Goal: Task Accomplishment & Management: Manage account settings

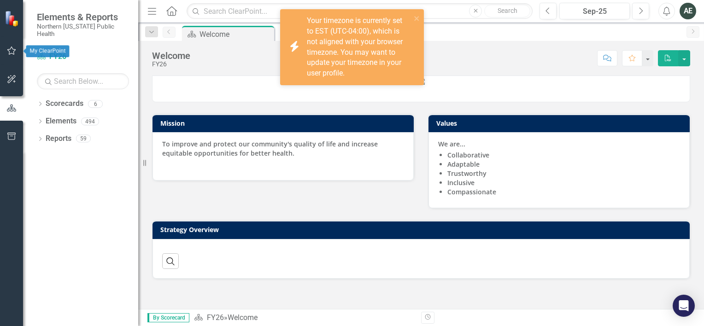
click at [12, 56] on button "button" at bounding box center [11, 50] width 21 height 19
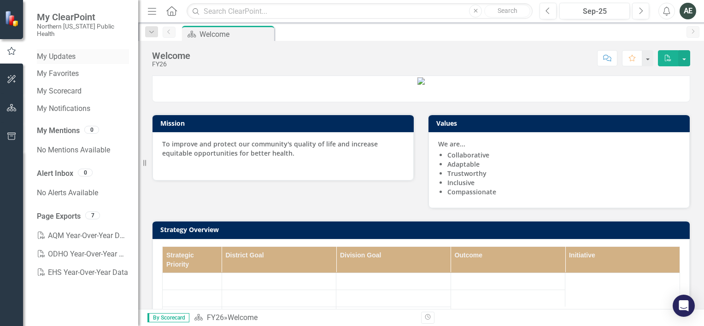
click at [57, 52] on link "My Updates" at bounding box center [83, 57] width 92 height 11
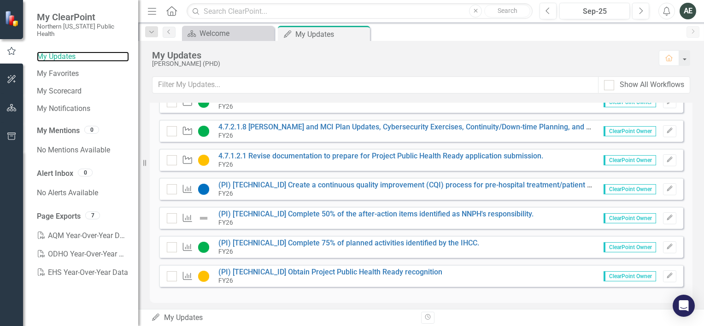
scroll to position [308, 0]
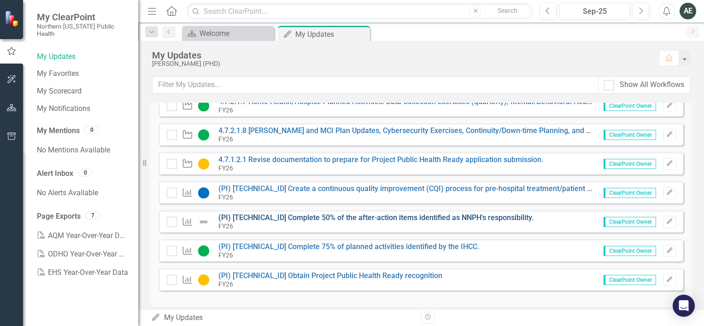
click at [269, 215] on link "(PI) [TECHNICAL_ID] Complete 50% of the after-action items identified as NNPH's…" at bounding box center [375, 217] width 315 height 9
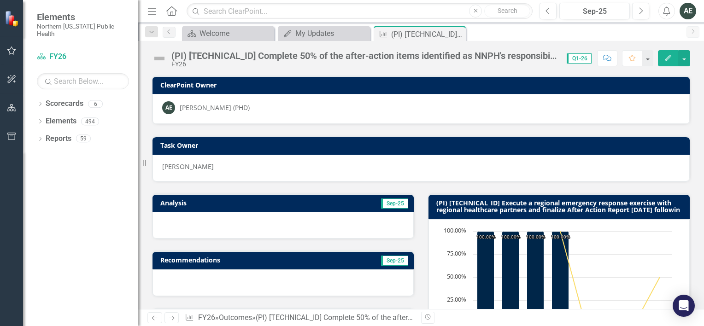
click at [199, 58] on div "(PI) [TECHNICAL_ID] Complete 50% of the after-action items identified as NNPH's…" at bounding box center [364, 56] width 386 height 10
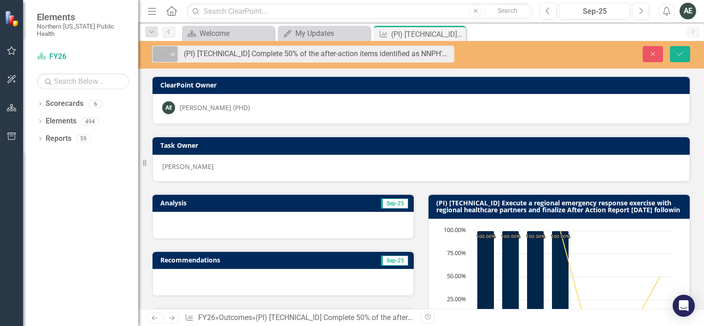
click at [172, 54] on icon "Expand" at bounding box center [172, 54] width 9 height 7
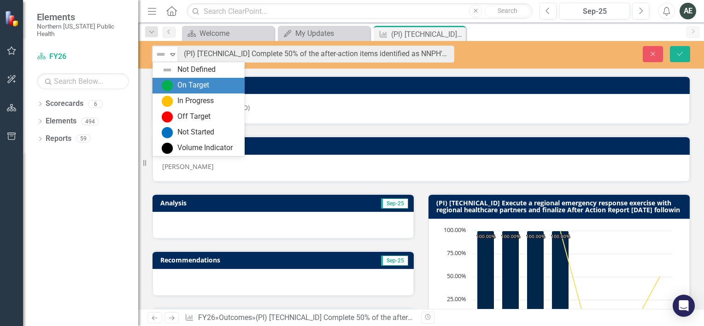
click at [180, 84] on div "On Target" at bounding box center [193, 85] width 32 height 11
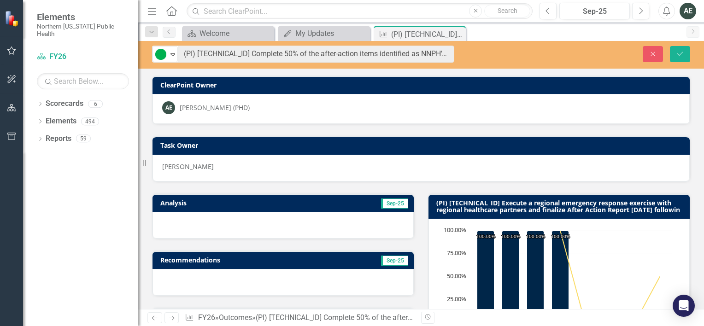
click at [215, 225] on div at bounding box center [282, 225] width 261 height 27
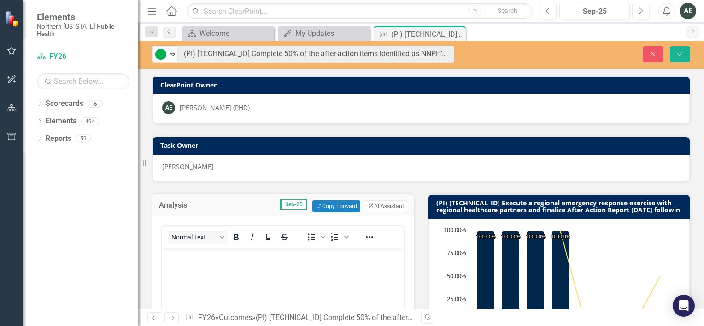
click at [193, 272] on body "Rich Text Area. Press ALT-0 for help." at bounding box center [283, 316] width 242 height 138
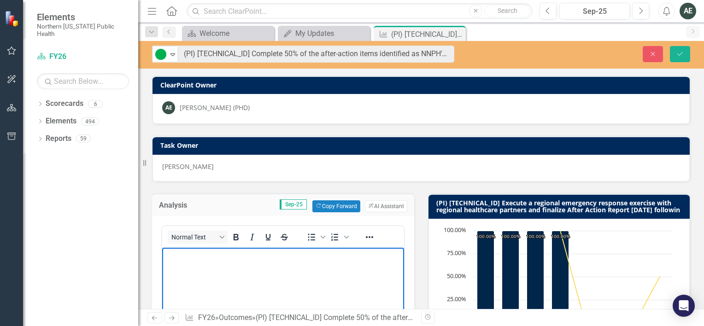
click at [193, 272] on body "Rich Text Area. Press ALT-0 for help." at bounding box center [283, 316] width 242 height 138
paste body "Rich Text Area. Press ALT-0 for help."
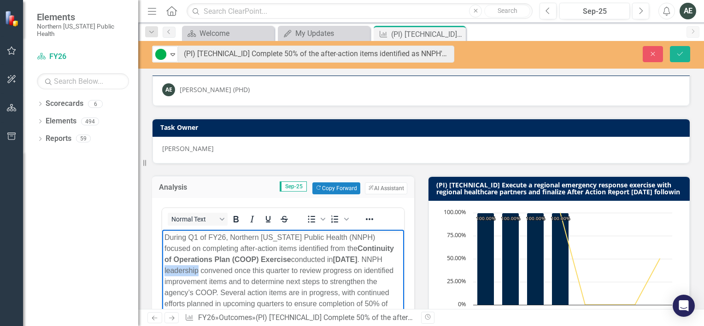
drag, startPoint x: 193, startPoint y: 254, endPoint x: 193, endPoint y: 272, distance: 18.0
click at [193, 272] on p "During Q1 of FY26, Northern Nevada Public Health (NNPH) focused on completing a…" at bounding box center [282, 276] width 237 height 88
click at [205, 237] on p "During Q1 of FY26, Northern Nevada Public Health (NNPH) focused on completing a…" at bounding box center [282, 276] width 237 height 88
click at [341, 235] on p "During FY26, Northern Nevada Public Health (NNPH) focused on completing after-a…" at bounding box center [282, 276] width 237 height 88
click at [334, 271] on p "During FY26, Northern Nevada Public Health (NNPH) will focus on completing afte…" at bounding box center [282, 276] width 237 height 88
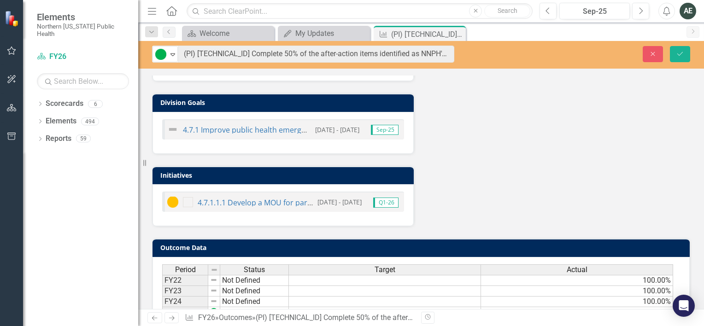
scroll to position [551, 0]
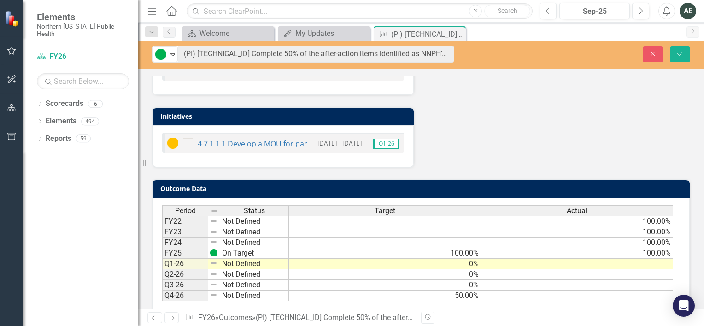
click at [625, 259] on td at bounding box center [577, 264] width 192 height 11
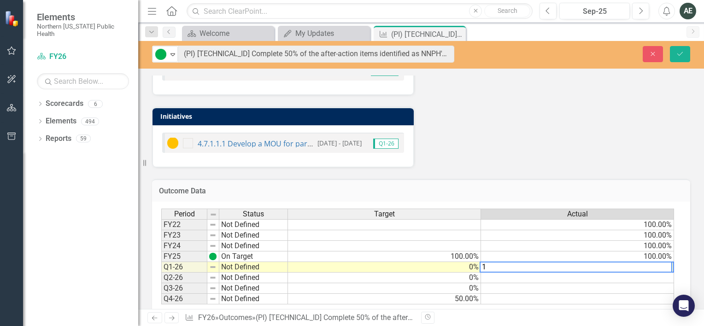
type textarea "10"
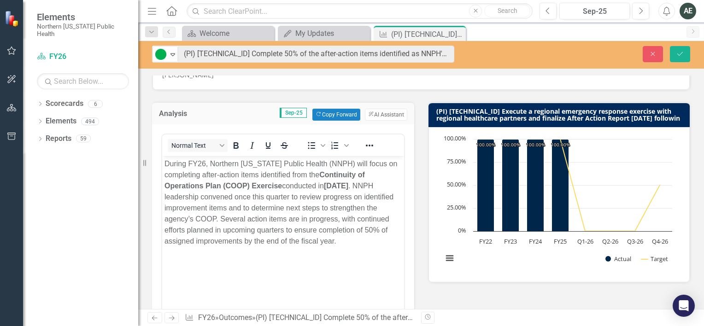
scroll to position [93, 0]
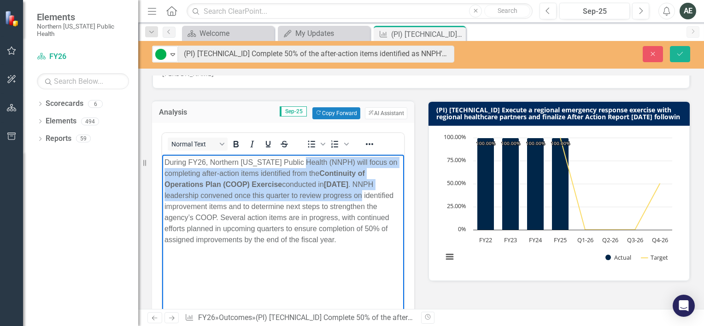
drag, startPoint x: 304, startPoint y: 168, endPoint x: 362, endPoint y: 193, distance: 63.3
click at [362, 193] on p "During FY26, Northern Nevada Public Health (NNPH) will focus on completing afte…" at bounding box center [282, 201] width 237 height 88
click at [236, 144] on icon "Bold" at bounding box center [235, 144] width 11 height 11
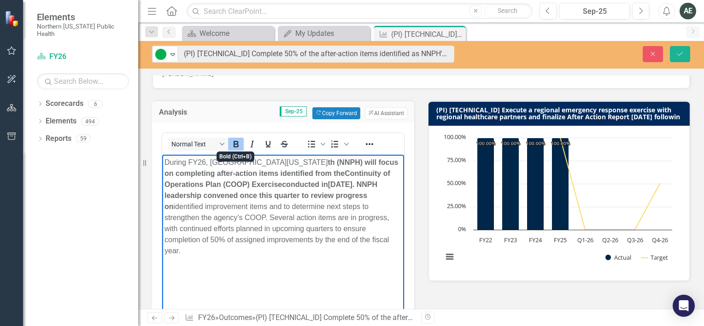
click at [236, 144] on icon "Bold" at bounding box center [235, 144] width 11 height 11
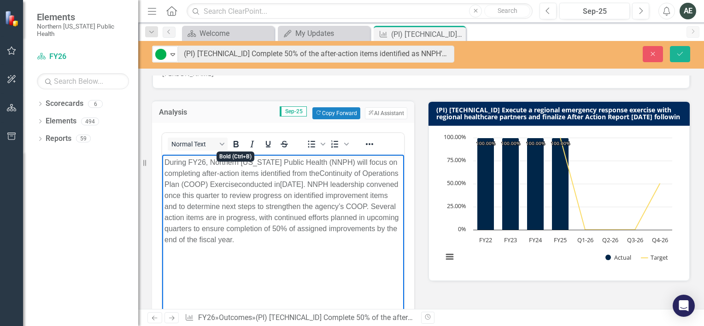
click at [273, 229] on p "During FY26, Northern Nevada Public Health (NNPH) will focus on completing afte…" at bounding box center [282, 201] width 237 height 88
click at [674, 52] on button "Save" at bounding box center [680, 54] width 20 height 16
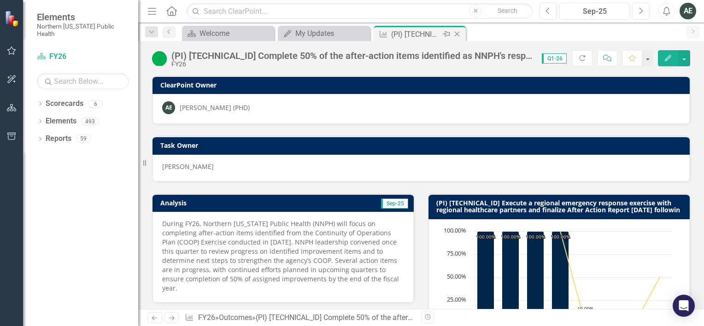
click at [458, 34] on icon "Close" at bounding box center [456, 33] width 9 height 7
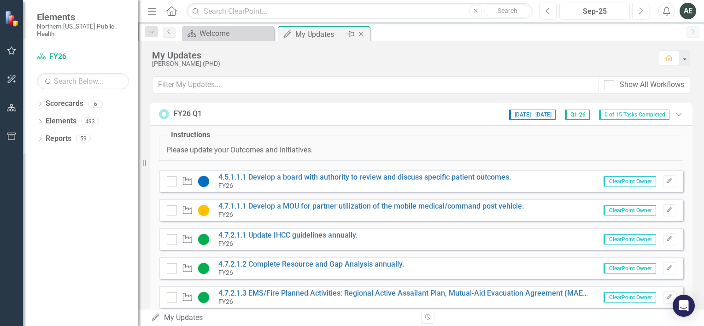
click at [324, 31] on div "My Updates" at bounding box center [319, 35] width 49 height 12
